Goal: Find specific page/section: Find specific page/section

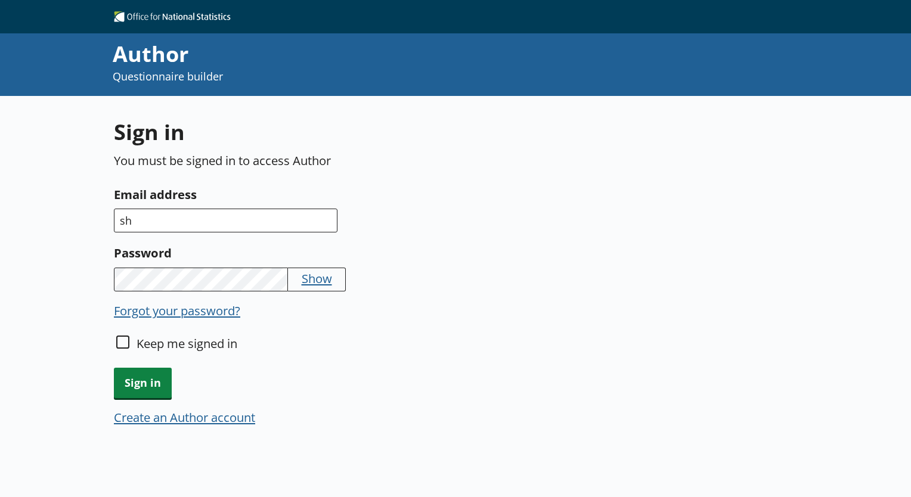
type input "s"
type input "[EMAIL_ADDRESS][DOMAIN_NAME]"
click at [159, 375] on span "Sign in" at bounding box center [143, 383] width 58 height 30
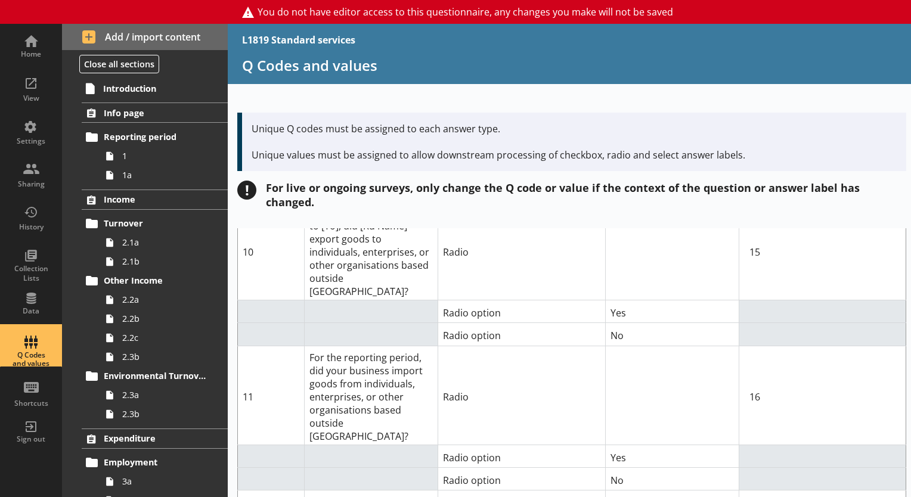
scroll to position [4789, 0]
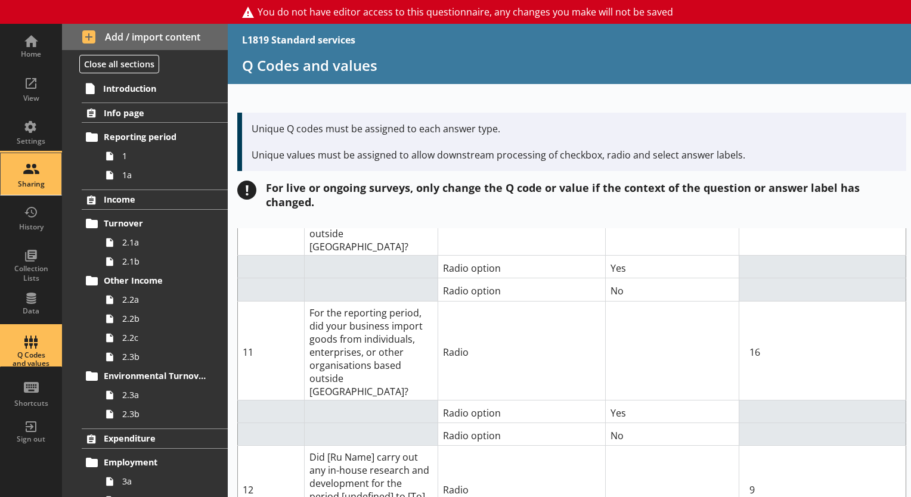
click at [61, 180] on link "Sharing" at bounding box center [31, 174] width 62 height 43
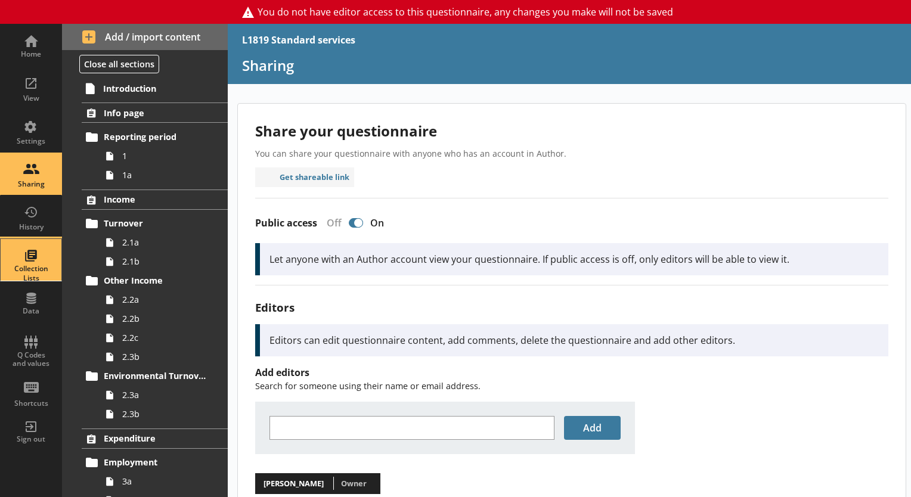
click at [33, 268] on div "Collection Lists" at bounding box center [31, 273] width 42 height 18
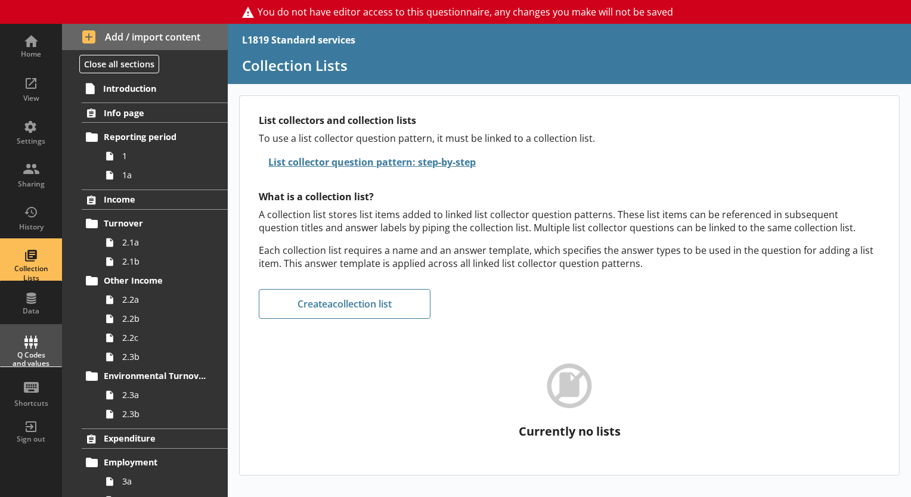
click at [35, 353] on div "Q Codes and values" at bounding box center [31, 359] width 42 height 17
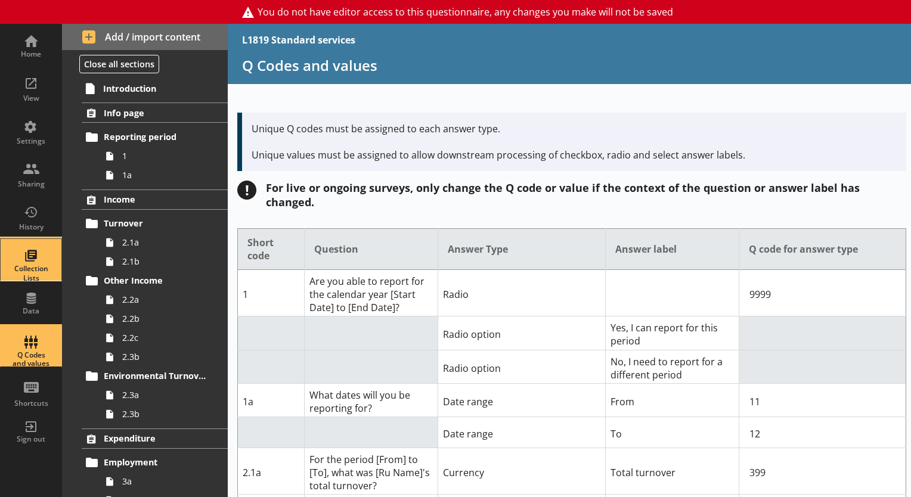
click at [32, 272] on div "Collection Lists" at bounding box center [31, 273] width 42 height 18
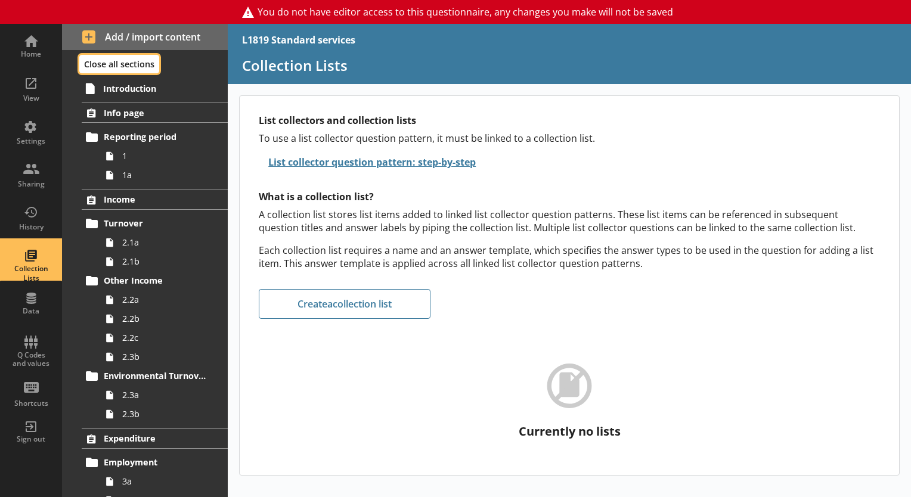
click at [128, 63] on button "Close all sections" at bounding box center [119, 64] width 80 height 18
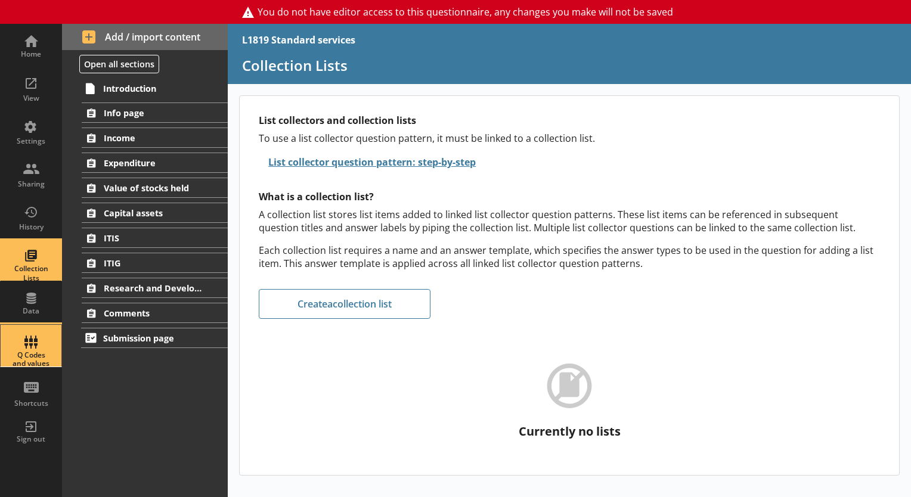
click at [33, 357] on div "Q Codes and values" at bounding box center [31, 359] width 42 height 17
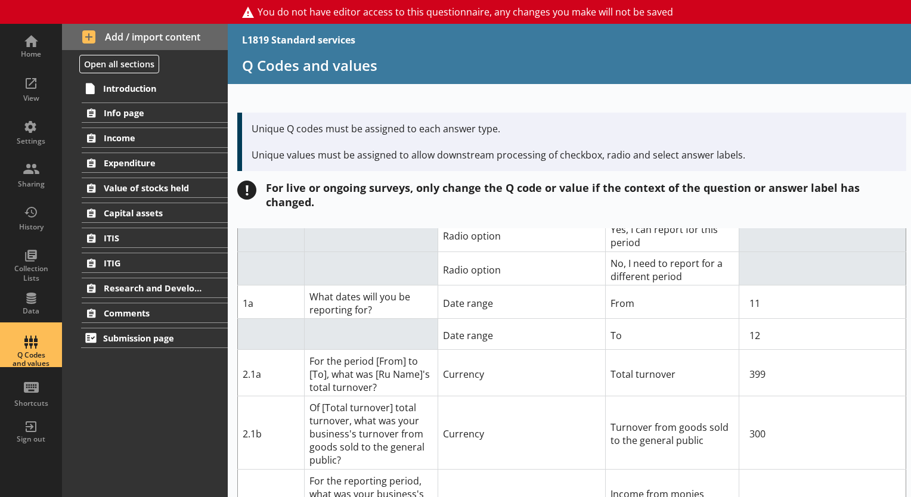
scroll to position [82, 0]
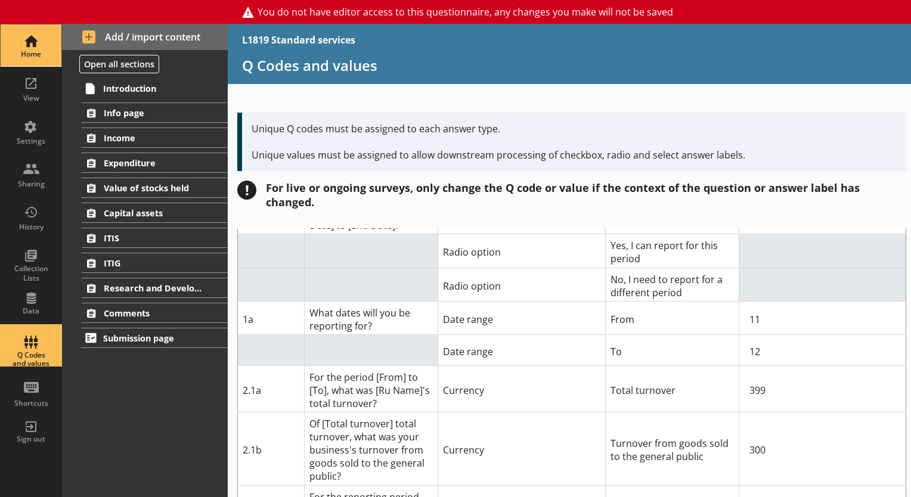
click at [34, 52] on div "Home" at bounding box center [31, 54] width 42 height 10
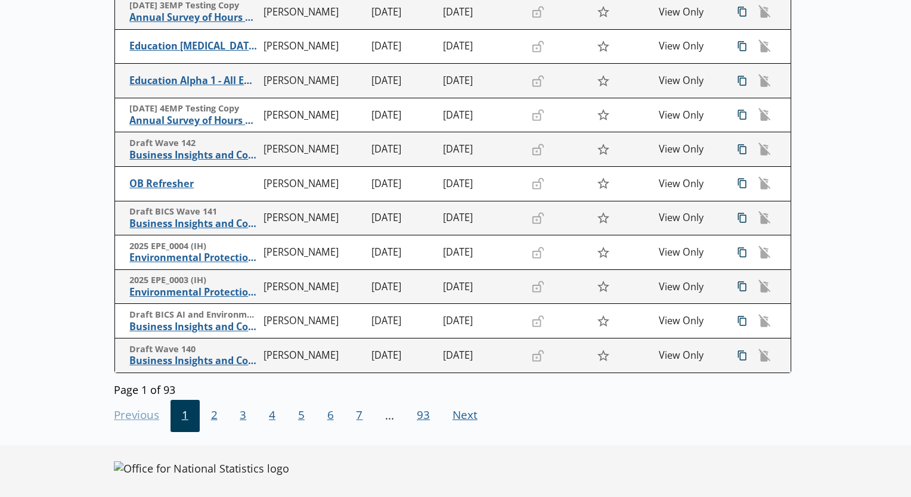
scroll to position [265, 0]
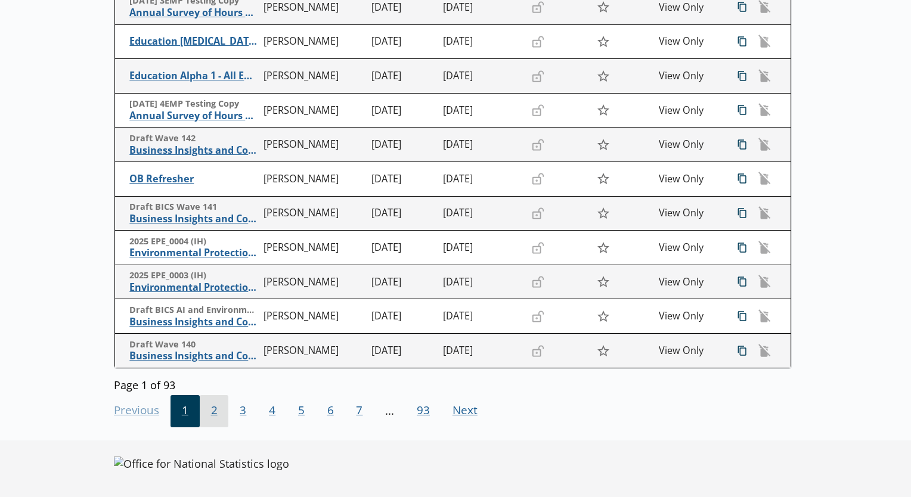
click at [204, 414] on span "2" at bounding box center [214, 411] width 29 height 32
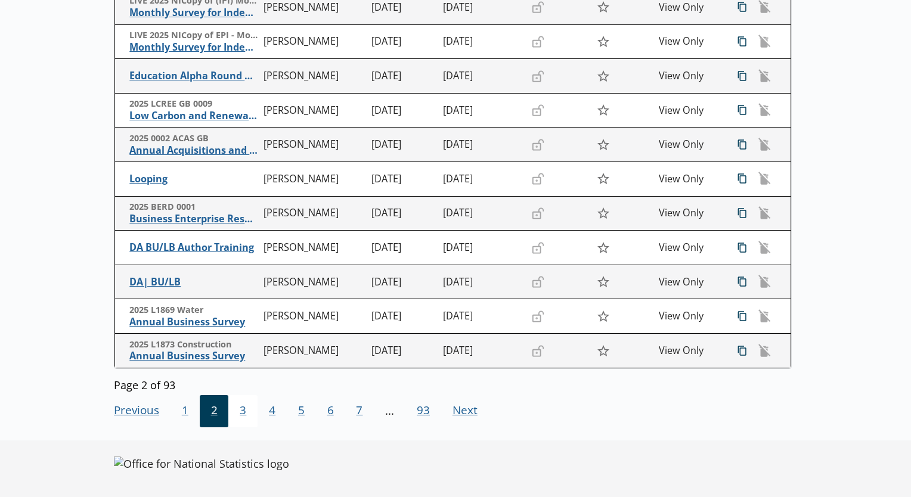
click at [243, 413] on span "3" at bounding box center [242, 411] width 29 height 32
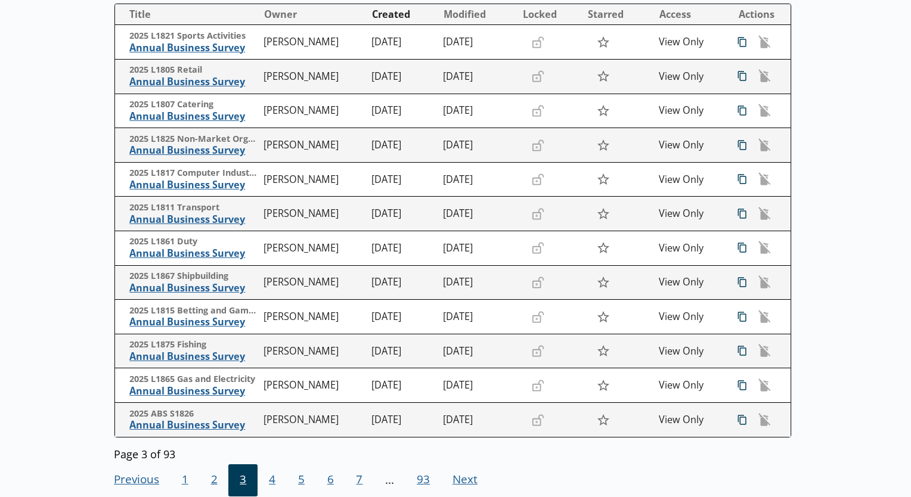
scroll to position [165, 0]
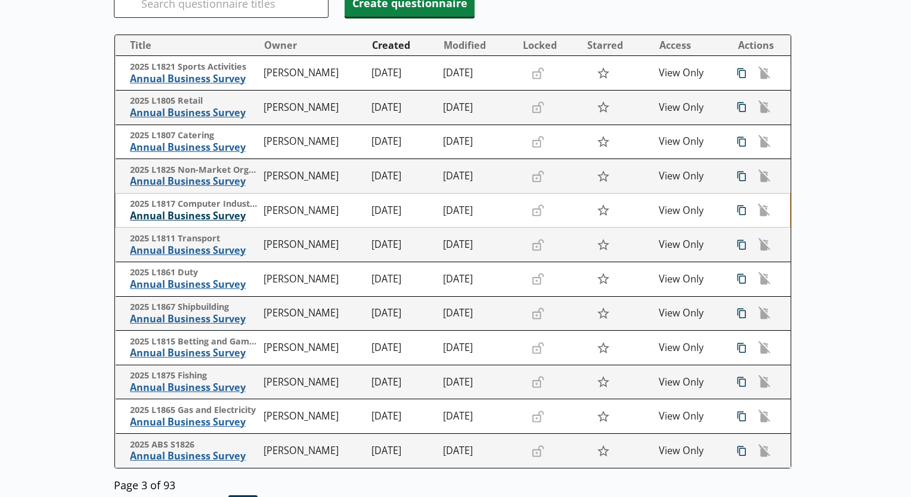
click at [169, 216] on span "Annual Business Survey" at bounding box center [194, 216] width 128 height 13
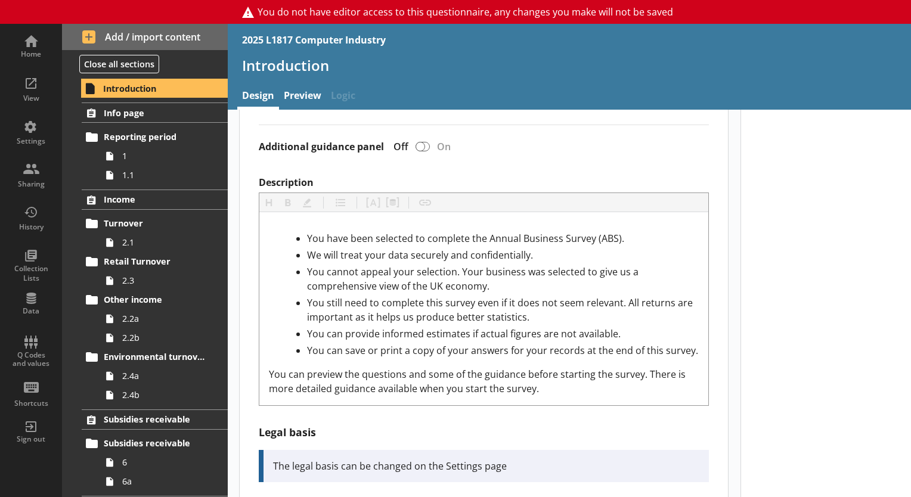
scroll to position [443, 0]
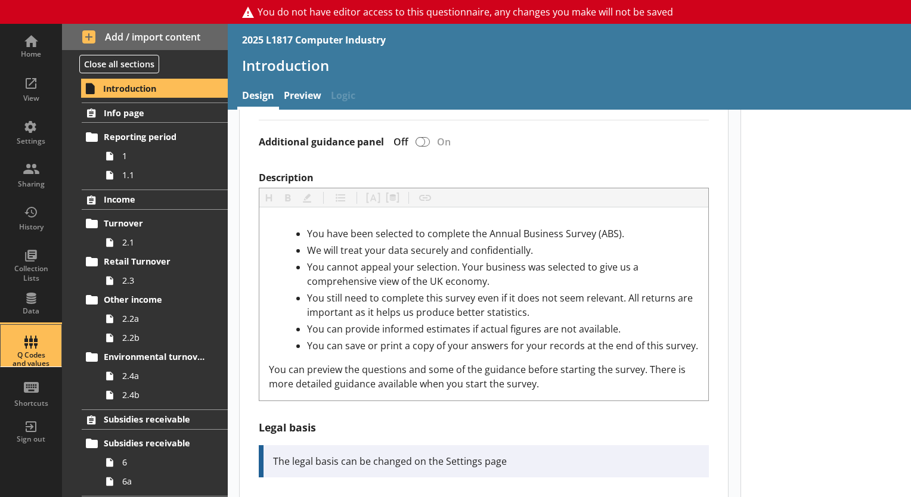
click at [24, 352] on div "Q Codes and values" at bounding box center [31, 359] width 42 height 17
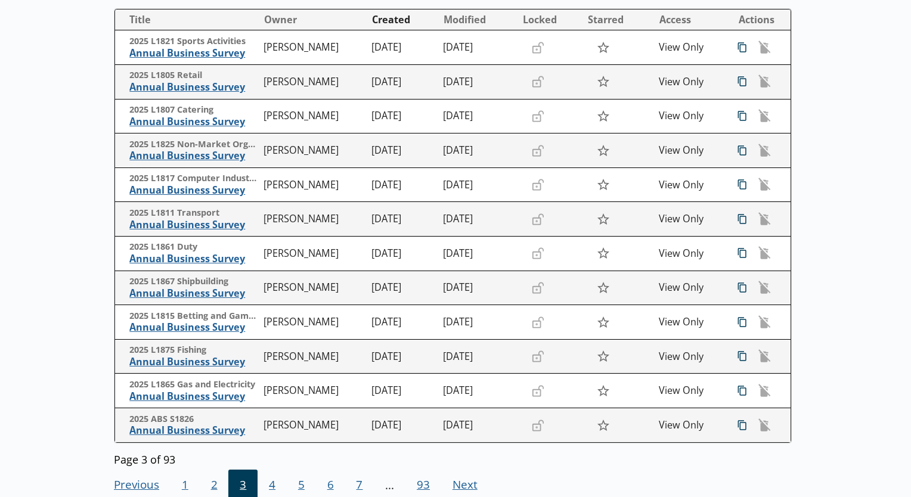
scroll to position [194, 0]
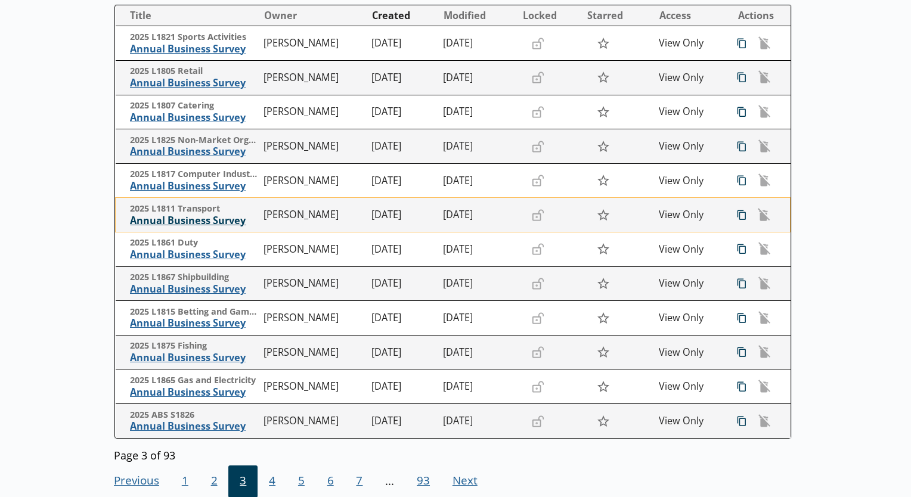
click at [148, 225] on span "Annual Business Survey" at bounding box center [194, 221] width 128 height 13
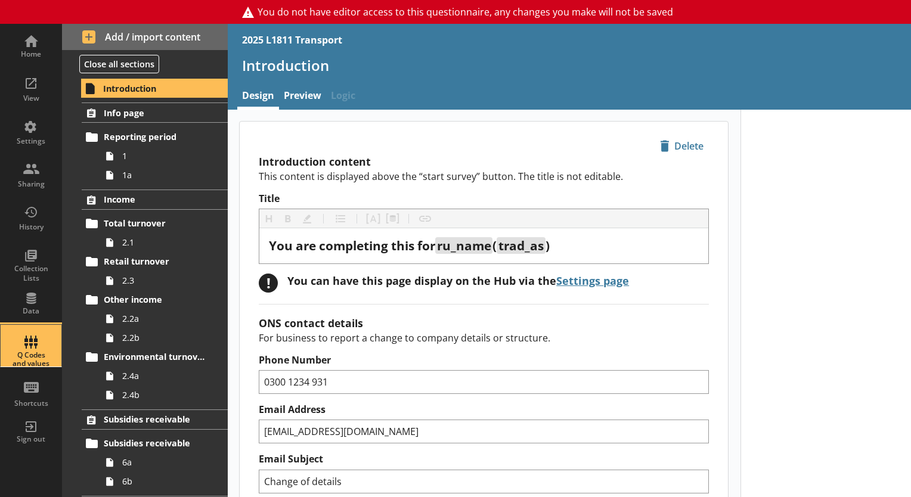
click at [26, 354] on div "Q Codes and values" at bounding box center [31, 359] width 42 height 17
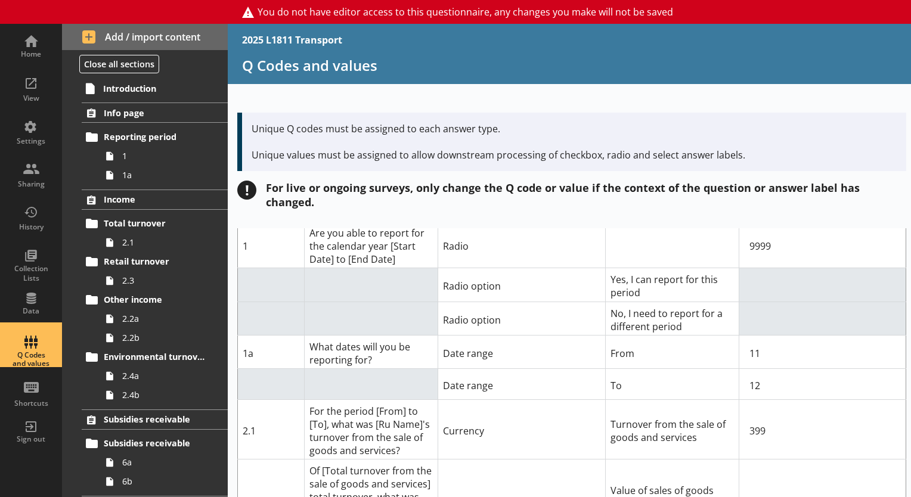
scroll to position [49, 0]
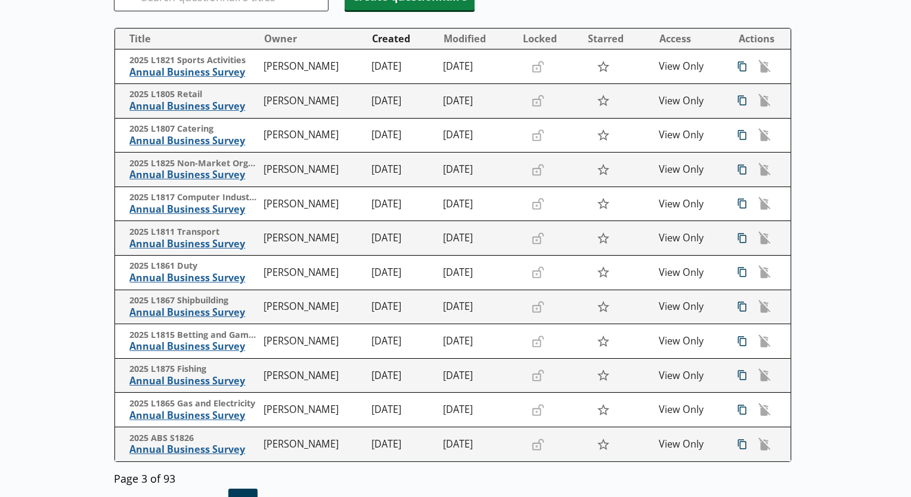
scroll to position [170, 0]
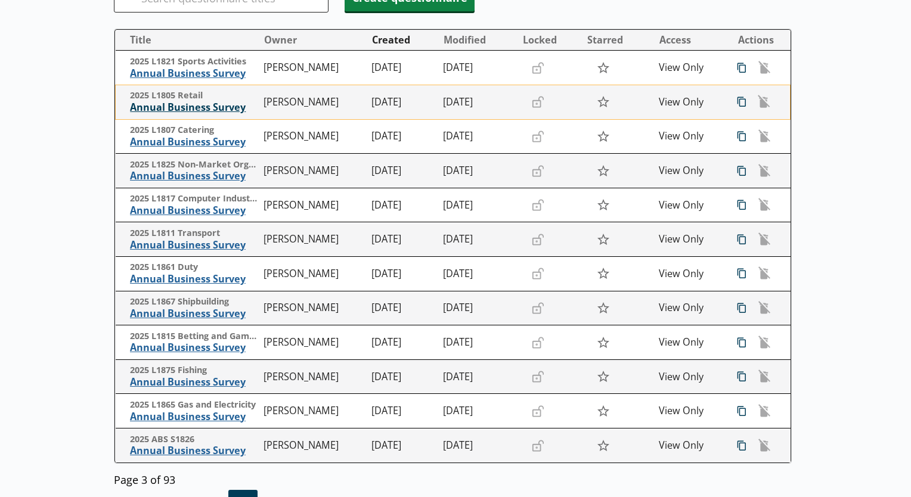
click at [158, 110] on span "Annual Business Survey" at bounding box center [194, 107] width 128 height 13
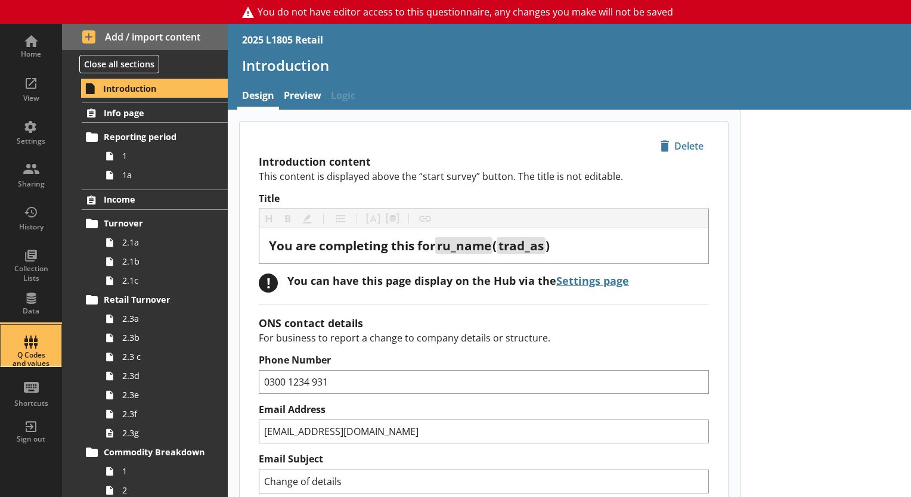
click at [24, 351] on div "Q Codes and values" at bounding box center [31, 359] width 42 height 17
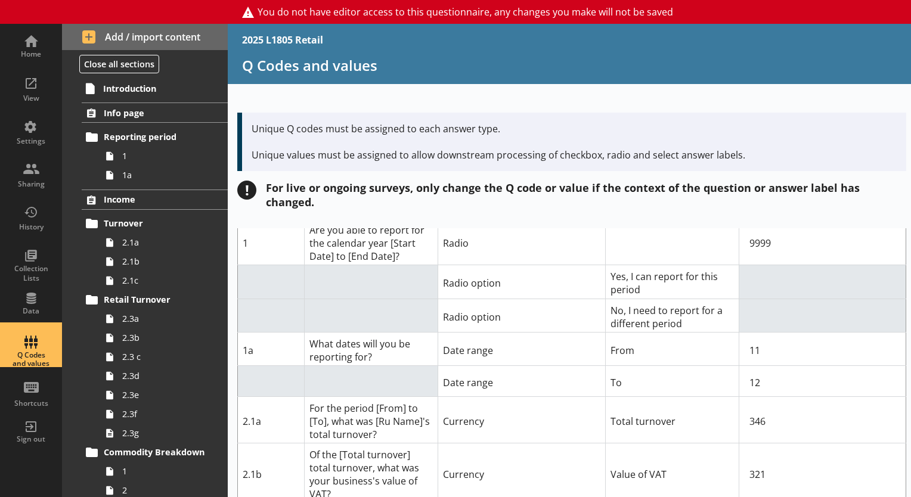
scroll to position [67, 0]
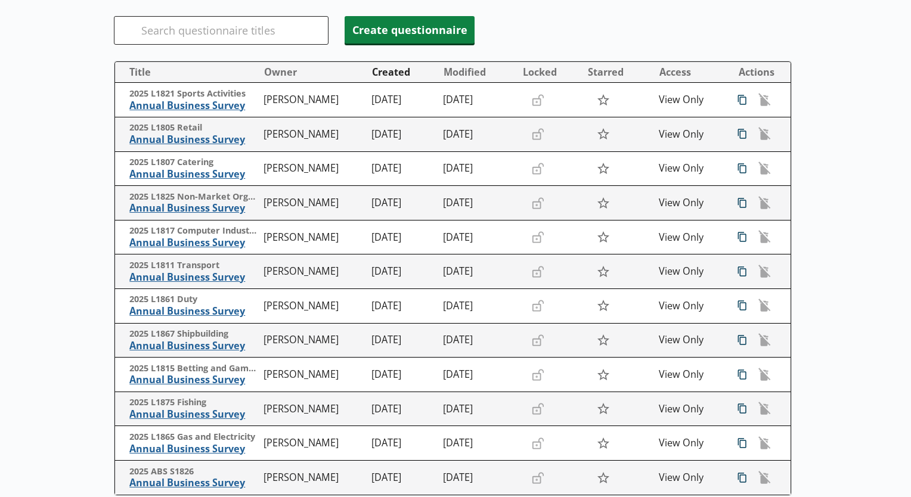
scroll to position [143, 0]
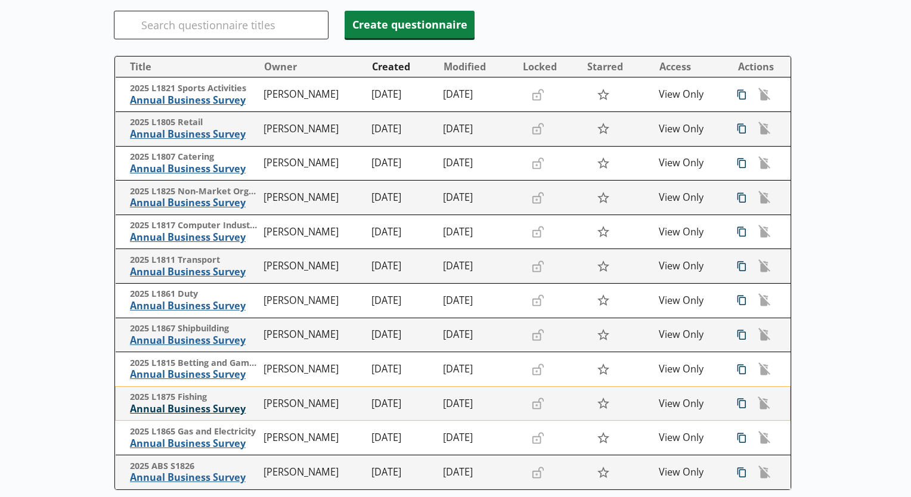
click at [194, 414] on span "Annual Business Survey" at bounding box center [194, 409] width 128 height 13
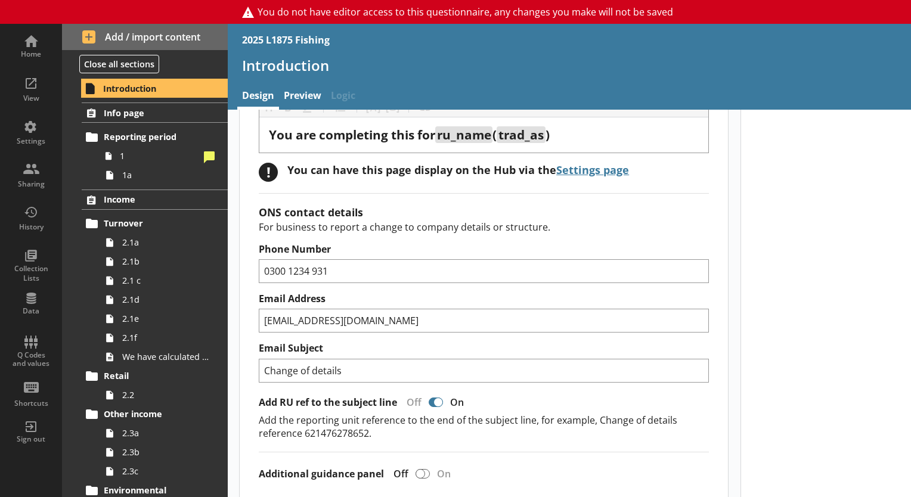
scroll to position [136, 0]
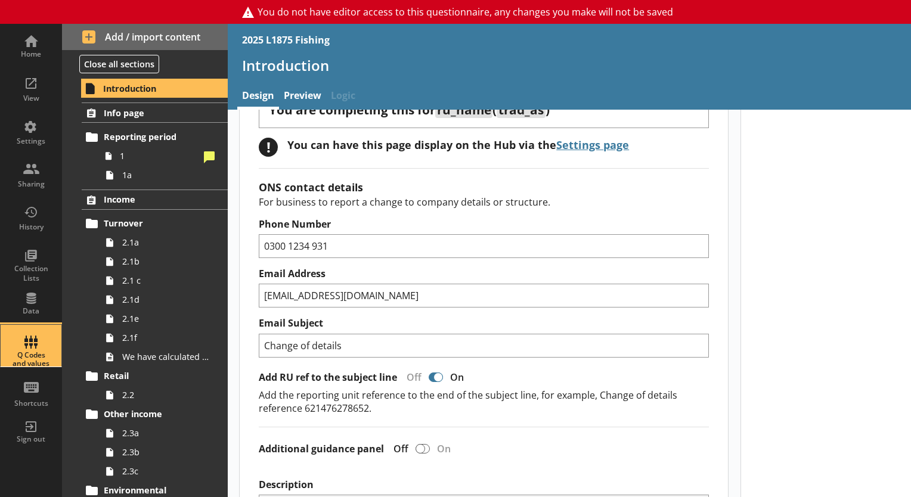
click at [21, 352] on div "Q Codes and values" at bounding box center [31, 359] width 42 height 17
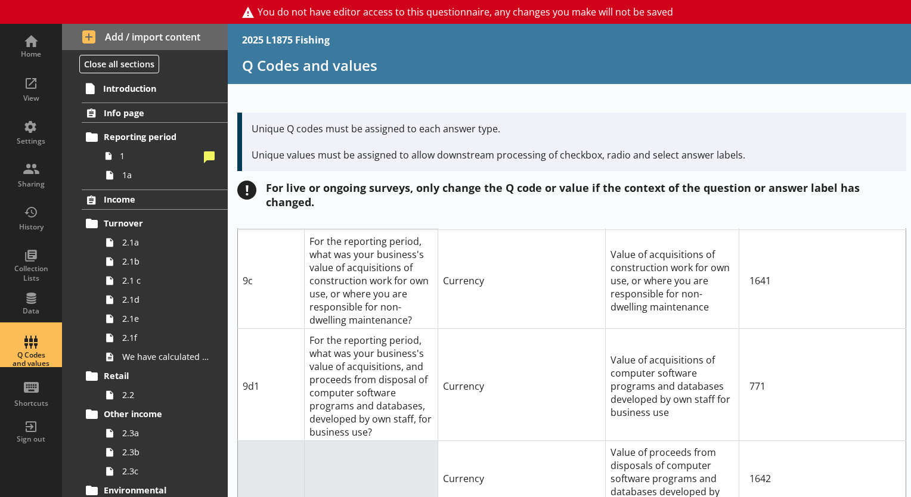
scroll to position [3991, 0]
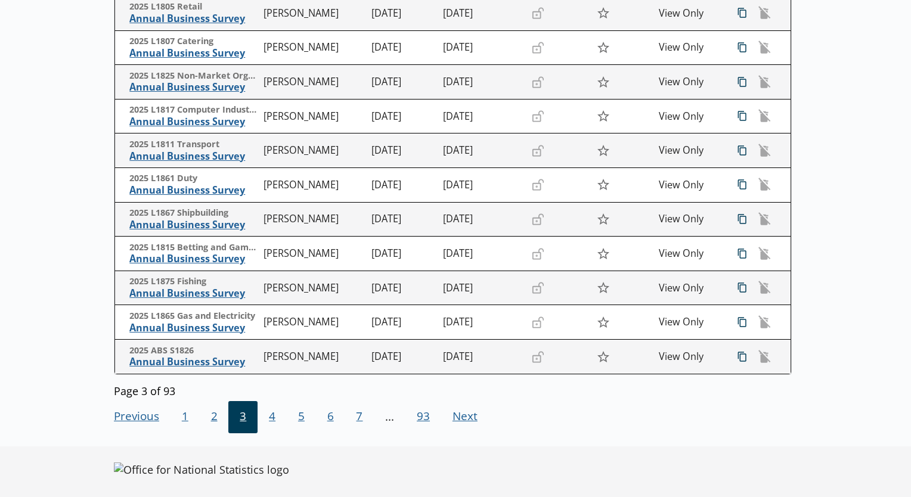
scroll to position [265, 0]
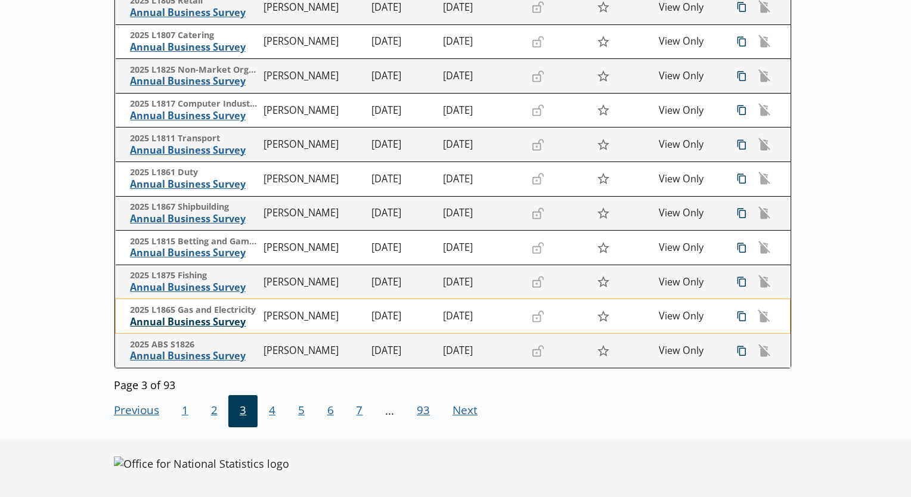
click at [196, 326] on span "Annual Business Survey" at bounding box center [194, 322] width 128 height 13
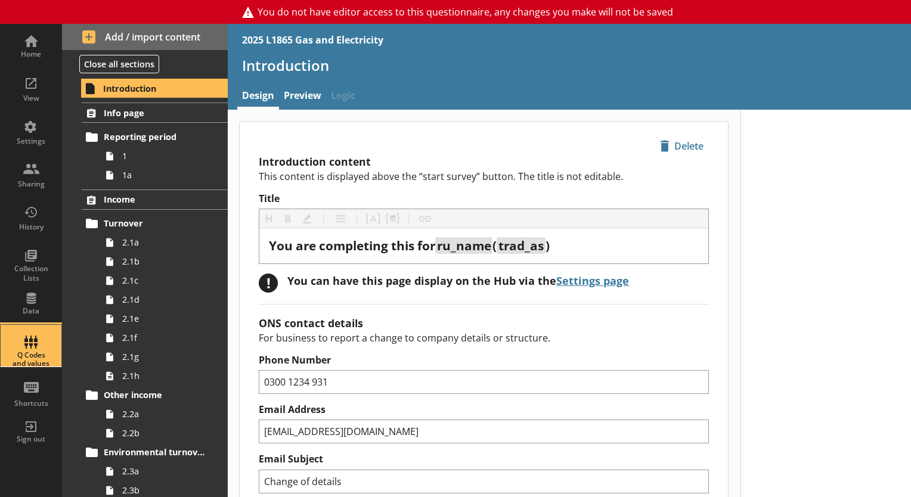
click at [26, 355] on div "Q Codes and values" at bounding box center [31, 359] width 42 height 17
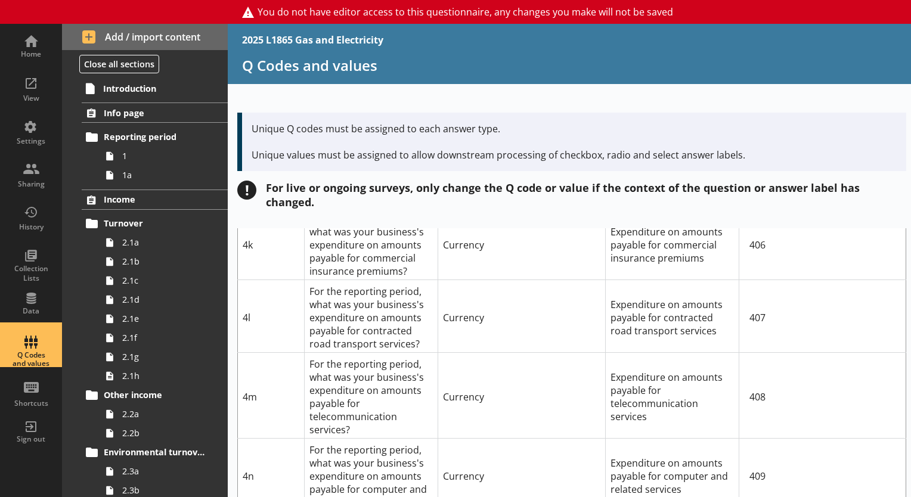
scroll to position [2397, 0]
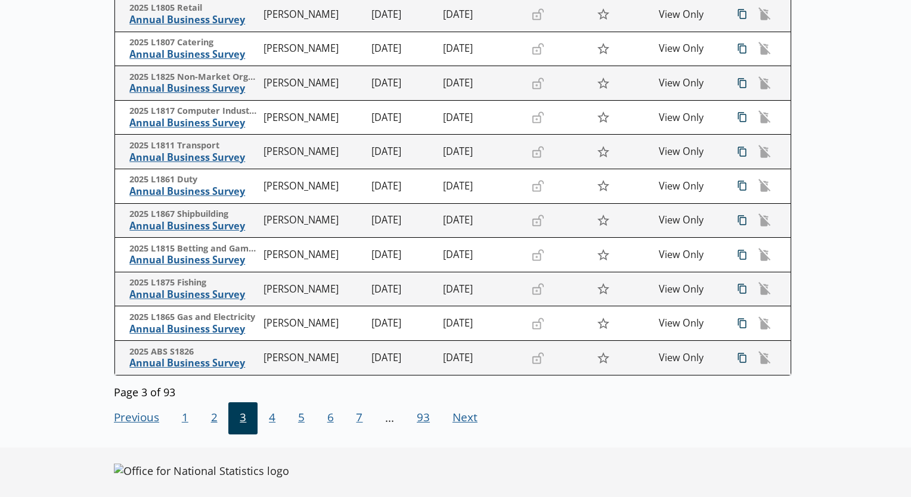
scroll to position [262, 0]
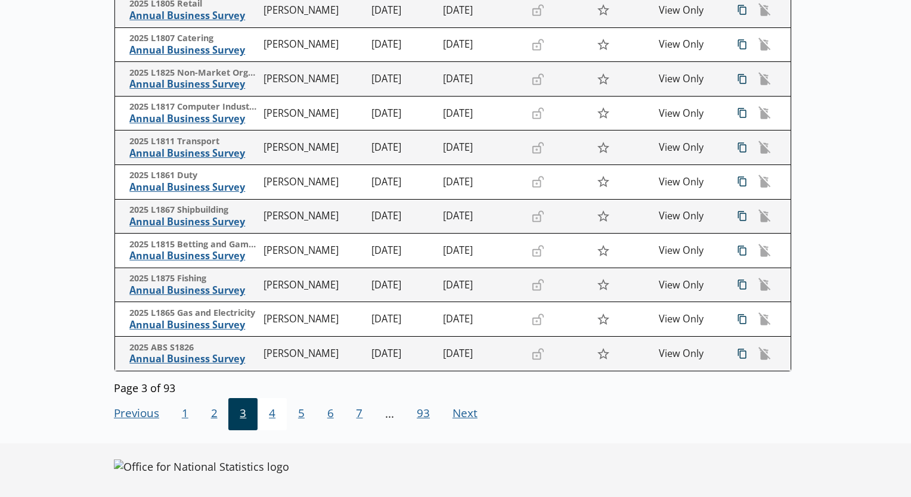
click at [270, 416] on span "4" at bounding box center [272, 414] width 29 height 32
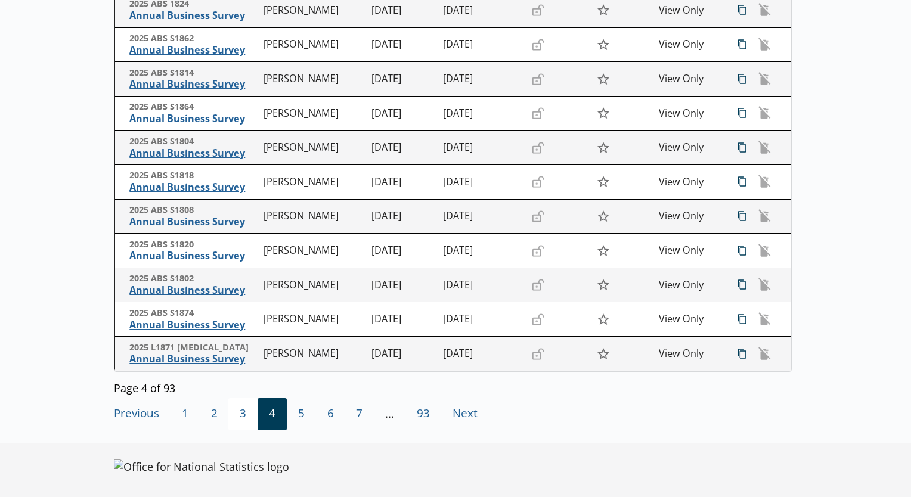
click at [238, 416] on span "3" at bounding box center [242, 414] width 29 height 32
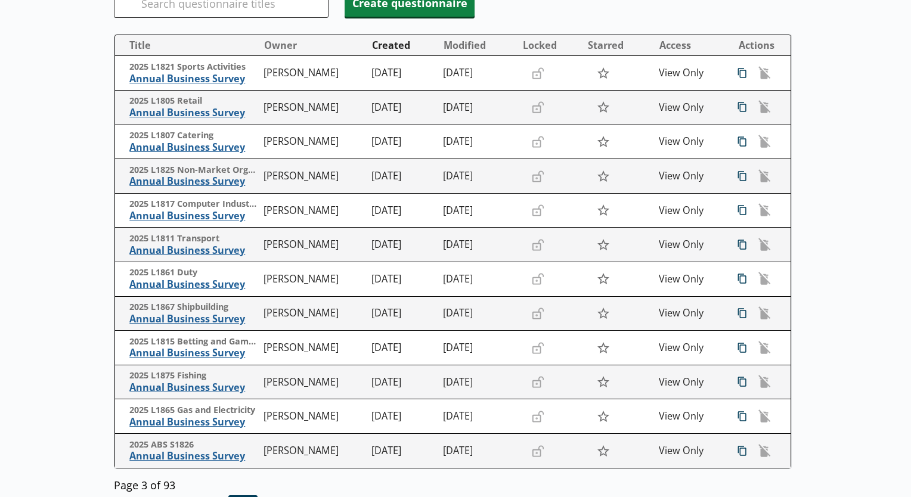
scroll to position [162, 0]
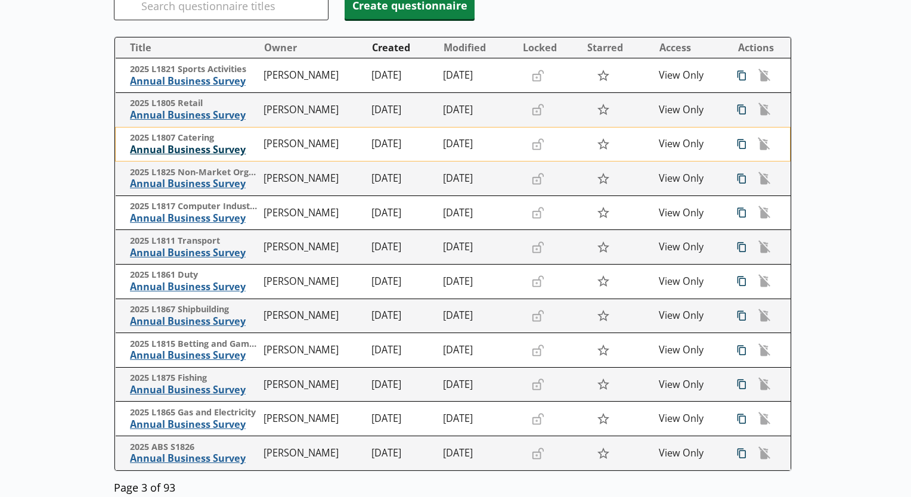
click at [218, 154] on span "Annual Business Survey" at bounding box center [194, 150] width 128 height 13
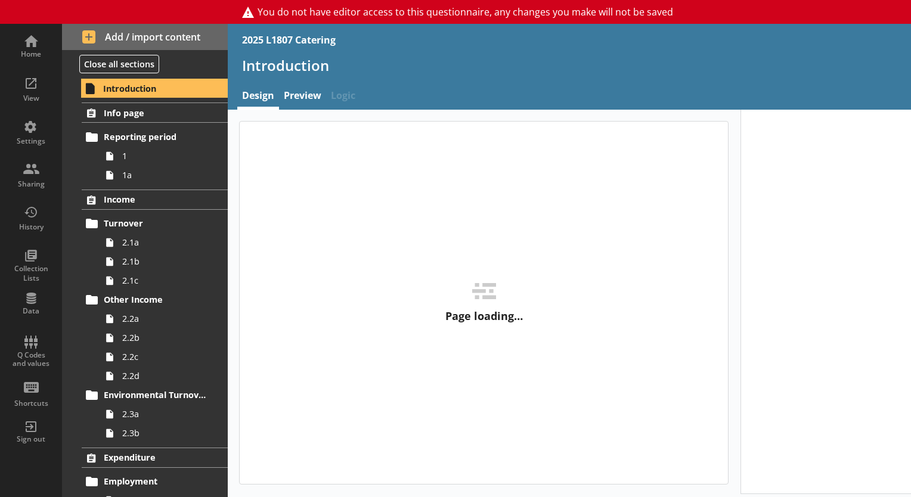
type textarea "x"
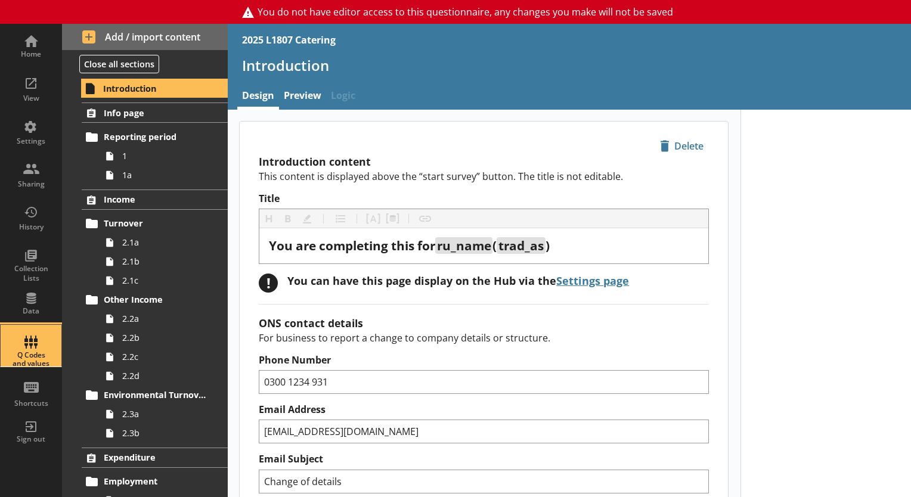
click at [29, 353] on div "Q Codes and values" at bounding box center [31, 359] width 42 height 17
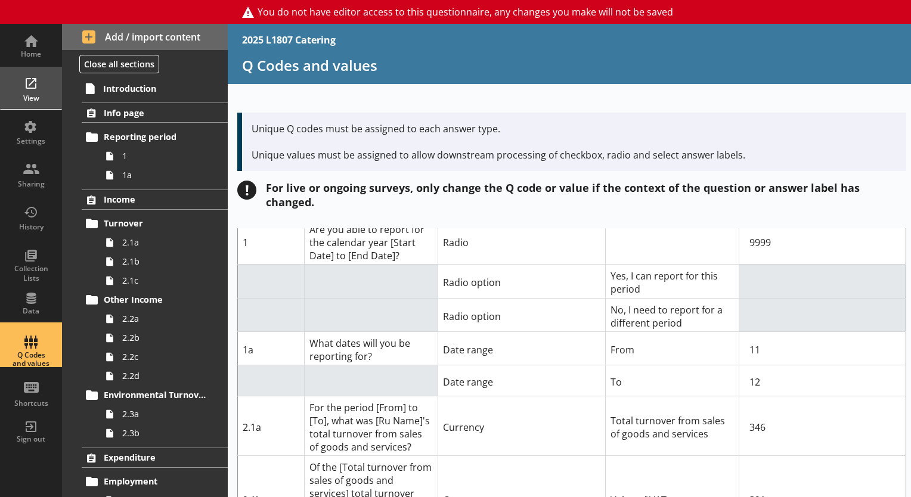
scroll to position [51, 0]
